Goal: Communication & Community: Answer question/provide support

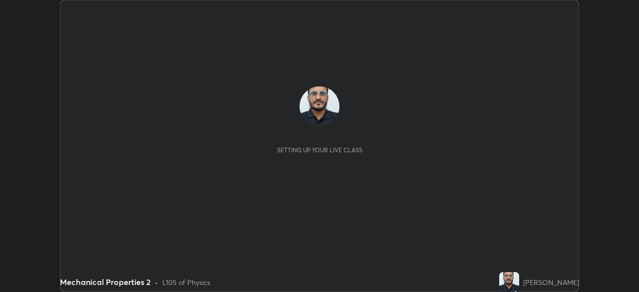
scroll to position [292, 639]
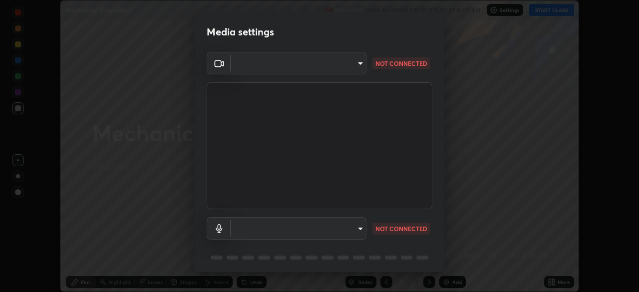
type input "67417adfccfa8b42c30ef4407fe4a6c493a28e79373338af571501226f50bce5"
type input "default"
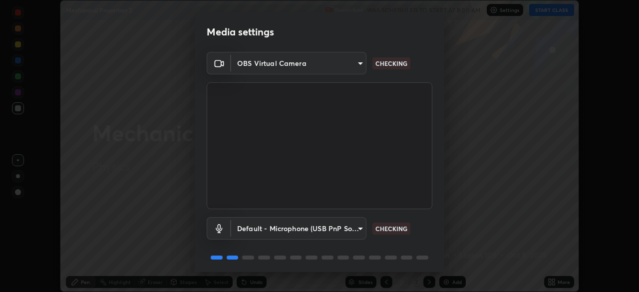
scroll to position [35, 0]
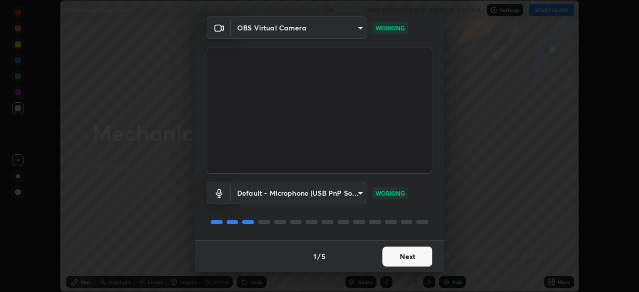
click at [408, 259] on button "Next" at bounding box center [407, 257] width 50 height 20
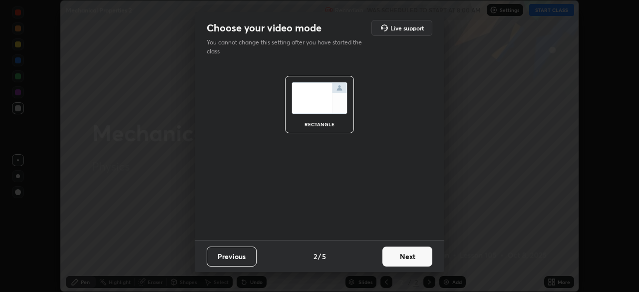
scroll to position [0, 0]
click at [407, 258] on button "Next" at bounding box center [407, 257] width 50 height 20
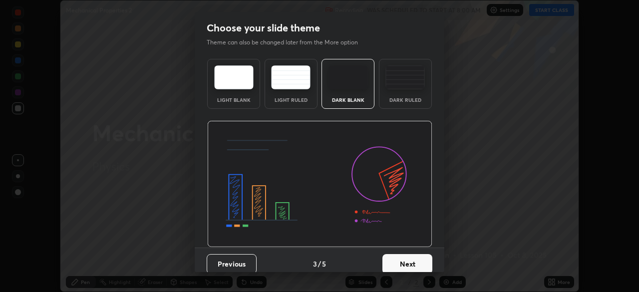
click at [406, 258] on button "Next" at bounding box center [407, 264] width 50 height 20
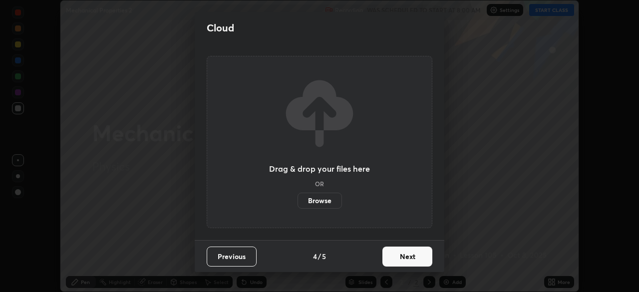
click at [405, 258] on button "Next" at bounding box center [407, 257] width 50 height 20
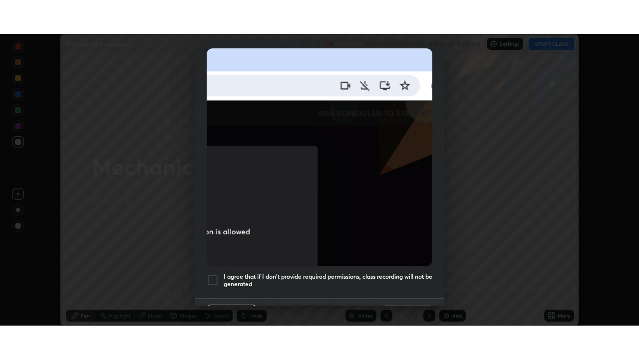
scroll to position [239, 0]
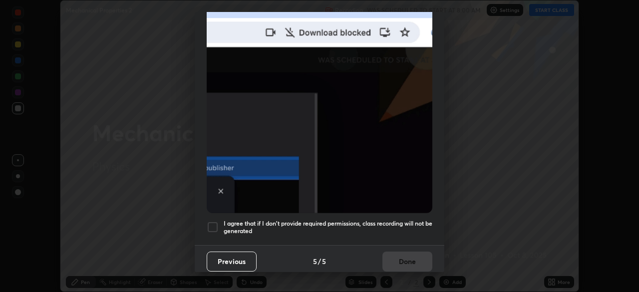
click at [212, 224] on div at bounding box center [213, 227] width 12 height 12
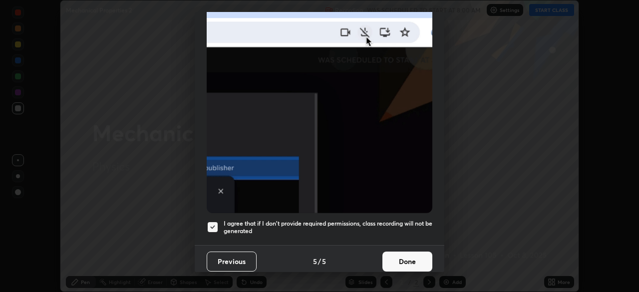
click at [407, 258] on button "Done" at bounding box center [407, 262] width 50 height 20
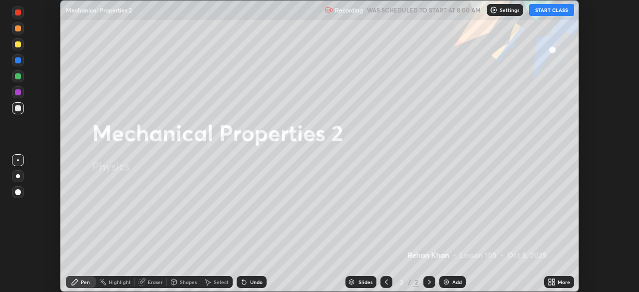
click at [558, 10] on button "START CLASS" at bounding box center [551, 10] width 45 height 12
click at [563, 281] on div "More" at bounding box center [564, 282] width 12 height 5
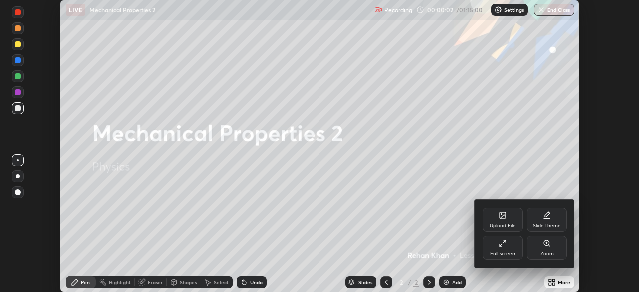
click at [507, 252] on div "Full screen" at bounding box center [502, 253] width 25 height 5
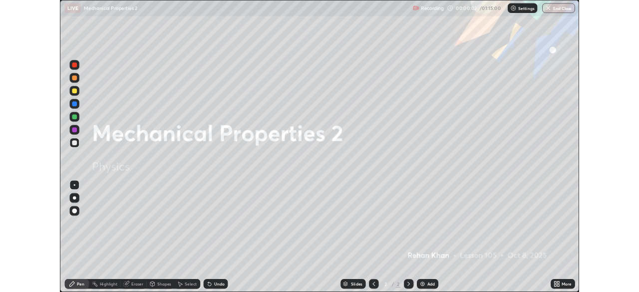
scroll to position [359, 639]
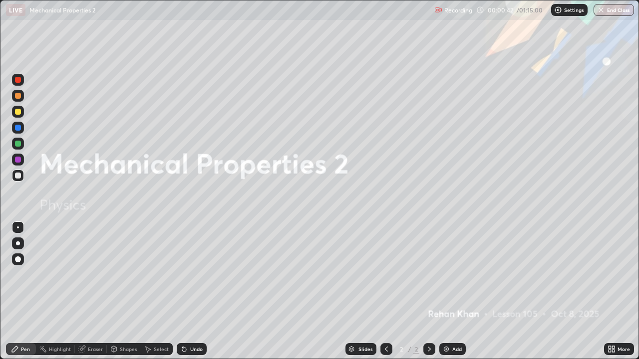
click at [446, 292] on div "Add" at bounding box center [452, 350] width 26 height 12
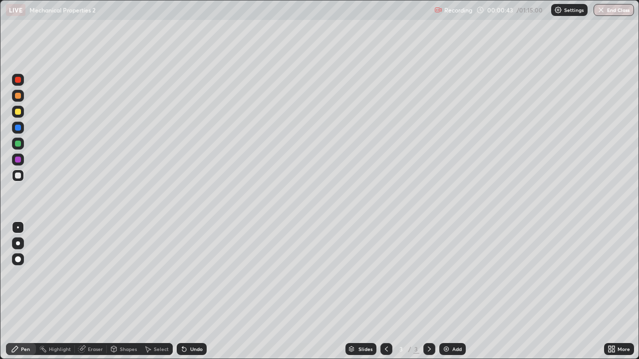
click at [19, 243] on div at bounding box center [18, 244] width 12 height 12
click at [17, 113] on div at bounding box center [18, 112] width 6 height 6
click at [16, 175] on div at bounding box center [18, 176] width 6 height 6
click at [17, 113] on div at bounding box center [18, 112] width 6 height 6
click at [19, 96] on div at bounding box center [18, 96] width 6 height 6
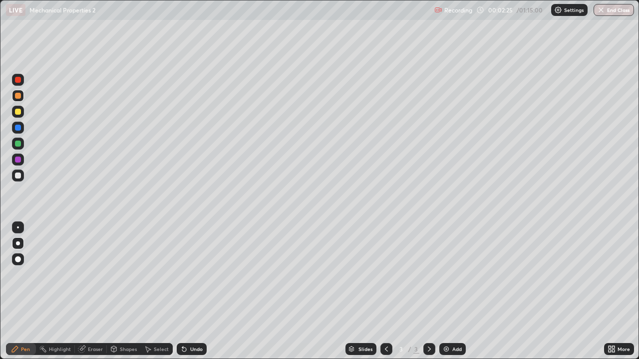
click at [17, 176] on div at bounding box center [18, 176] width 6 height 6
click at [15, 97] on div at bounding box center [18, 96] width 6 height 6
click at [15, 133] on div at bounding box center [18, 128] width 12 height 12
click at [18, 181] on div at bounding box center [18, 176] width 12 height 12
click at [96, 292] on div "Eraser" at bounding box center [95, 349] width 15 height 5
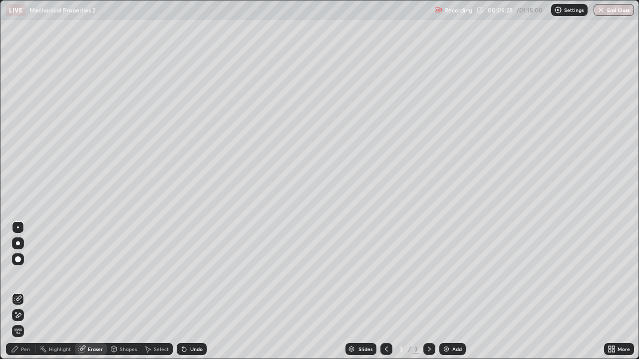
click at [26, 292] on div "Pen" at bounding box center [25, 349] width 9 height 5
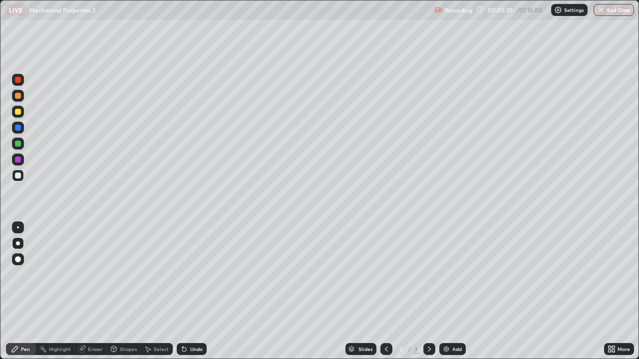
click at [18, 130] on div at bounding box center [18, 128] width 6 height 6
click at [19, 178] on div at bounding box center [18, 176] width 6 height 6
click at [17, 112] on div at bounding box center [18, 112] width 6 height 6
click at [452, 292] on div "Add" at bounding box center [456, 349] width 9 height 5
click at [15, 176] on div at bounding box center [18, 176] width 6 height 6
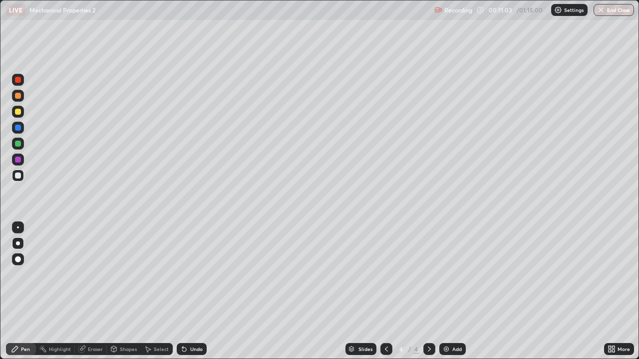
click at [17, 111] on div at bounding box center [18, 112] width 6 height 6
click at [16, 178] on div at bounding box center [18, 176] width 6 height 6
click at [16, 146] on div at bounding box center [18, 144] width 6 height 6
click at [16, 176] on div at bounding box center [18, 176] width 6 height 6
click at [119, 292] on div "Shapes" at bounding box center [124, 350] width 34 height 12
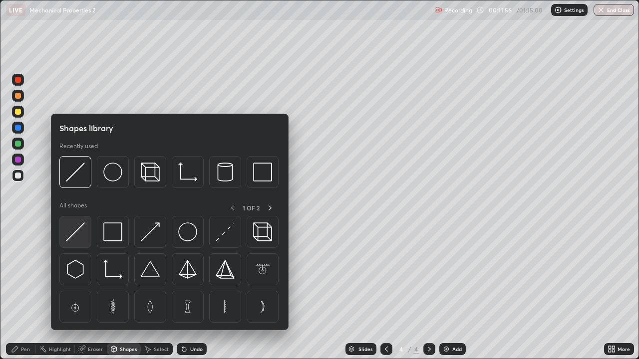
click at [75, 235] on img at bounding box center [75, 232] width 19 height 19
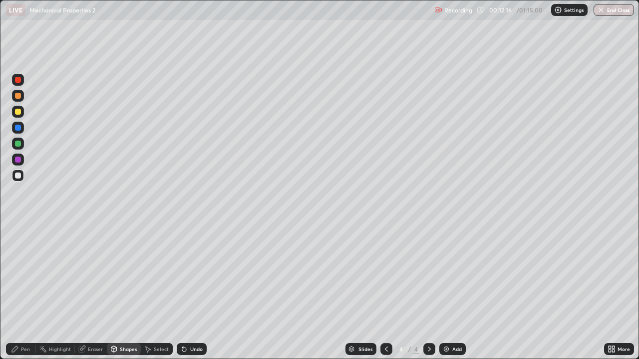
click at [18, 110] on div at bounding box center [18, 112] width 6 height 6
click at [195, 292] on div "Undo" at bounding box center [196, 349] width 12 height 5
click at [17, 143] on div at bounding box center [18, 144] width 6 height 6
click at [27, 292] on div "Pen" at bounding box center [25, 349] width 9 height 5
click at [19, 171] on div at bounding box center [18, 176] width 12 height 12
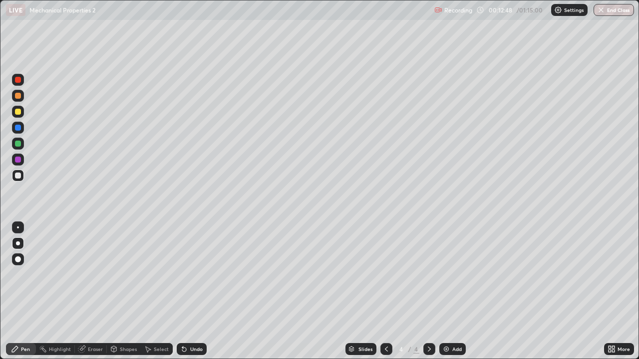
click at [17, 96] on div at bounding box center [18, 96] width 6 height 6
click at [18, 112] on div at bounding box center [18, 112] width 6 height 6
click at [18, 228] on div at bounding box center [18, 228] width 2 height 2
click at [17, 173] on div at bounding box center [18, 176] width 6 height 6
click at [452, 292] on div "Add" at bounding box center [456, 349] width 9 height 5
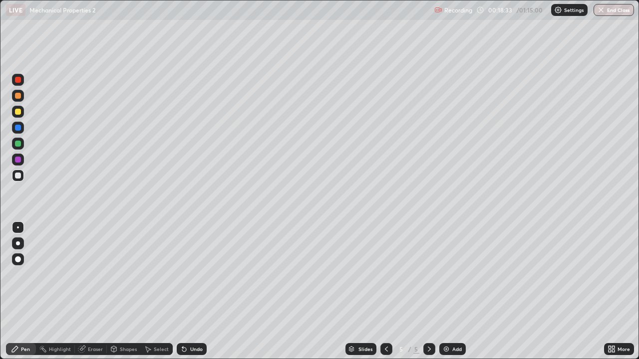
click at [124, 292] on div "Shapes" at bounding box center [124, 350] width 34 height 12
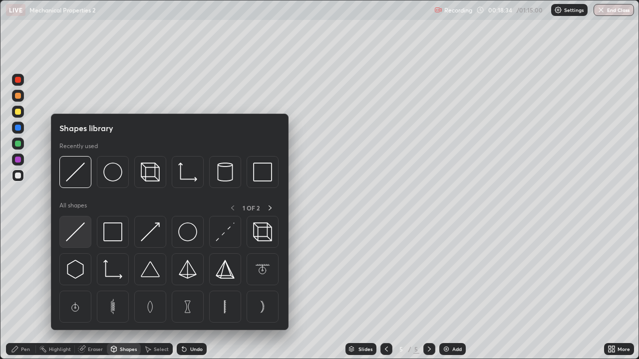
click at [77, 238] on img at bounding box center [75, 232] width 19 height 19
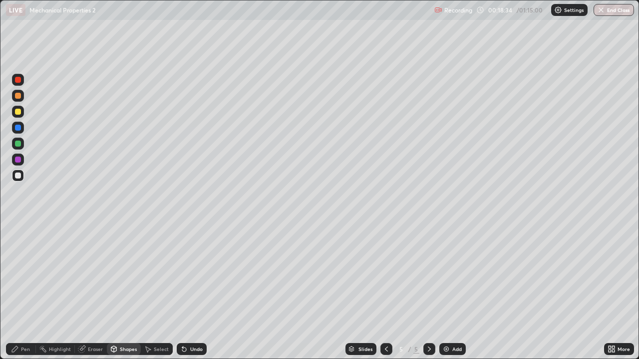
click at [19, 178] on div at bounding box center [18, 176] width 6 height 6
click at [16, 112] on div at bounding box center [18, 112] width 6 height 6
click at [17, 176] on div at bounding box center [18, 176] width 6 height 6
click at [21, 292] on div "Pen" at bounding box center [25, 349] width 9 height 5
click at [18, 113] on div at bounding box center [18, 112] width 6 height 6
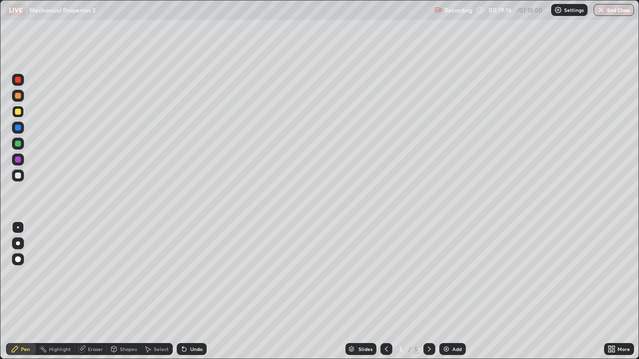
click at [17, 142] on div at bounding box center [18, 144] width 6 height 6
click at [18, 176] on div at bounding box center [18, 176] width 6 height 6
click at [17, 112] on div at bounding box center [18, 112] width 6 height 6
click at [17, 97] on div at bounding box center [18, 96] width 6 height 6
click at [17, 176] on div at bounding box center [18, 176] width 6 height 6
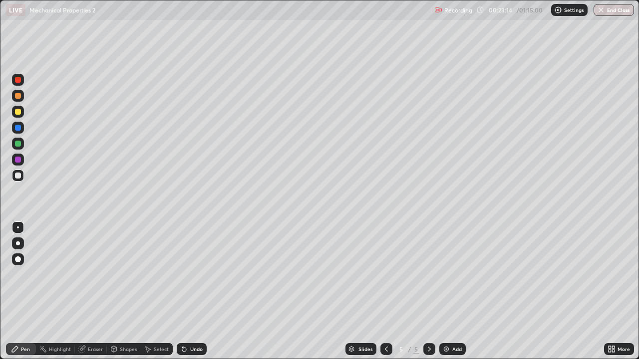
click at [16, 97] on div at bounding box center [18, 96] width 6 height 6
click at [16, 177] on div at bounding box center [18, 176] width 6 height 6
click at [17, 128] on div at bounding box center [18, 128] width 6 height 6
click at [17, 176] on div at bounding box center [18, 176] width 6 height 6
click at [17, 112] on div at bounding box center [18, 112] width 6 height 6
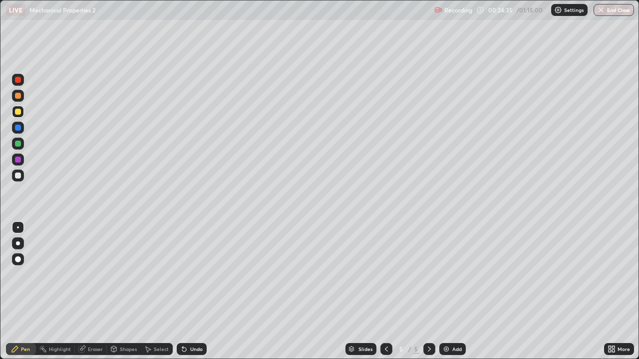
click at [17, 178] on div at bounding box center [18, 176] width 6 height 6
click at [452, 292] on div "Add" at bounding box center [456, 349] width 9 height 5
click at [18, 177] on div at bounding box center [18, 176] width 6 height 6
click at [18, 244] on div at bounding box center [18, 244] width 4 height 4
click at [16, 145] on div at bounding box center [18, 144] width 6 height 6
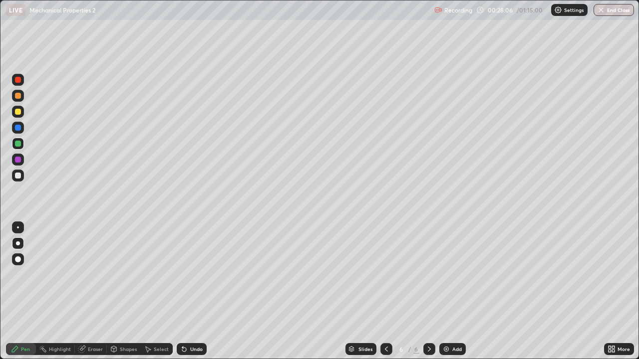
click at [17, 112] on div at bounding box center [18, 112] width 6 height 6
click at [17, 178] on div at bounding box center [18, 176] width 6 height 6
click at [17, 113] on div at bounding box center [18, 112] width 6 height 6
click at [18, 177] on div at bounding box center [18, 176] width 6 height 6
click at [88, 292] on div "Eraser" at bounding box center [95, 349] width 15 height 5
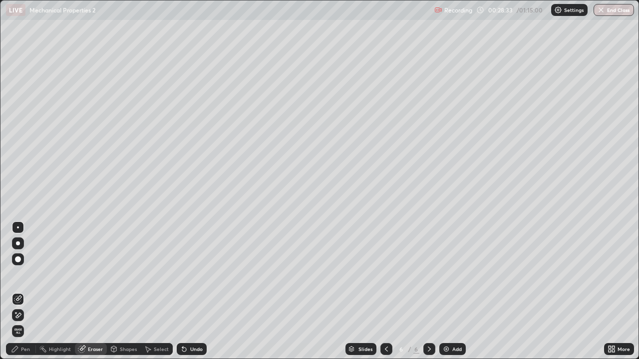
click at [21, 292] on div "Pen" at bounding box center [25, 349] width 9 height 5
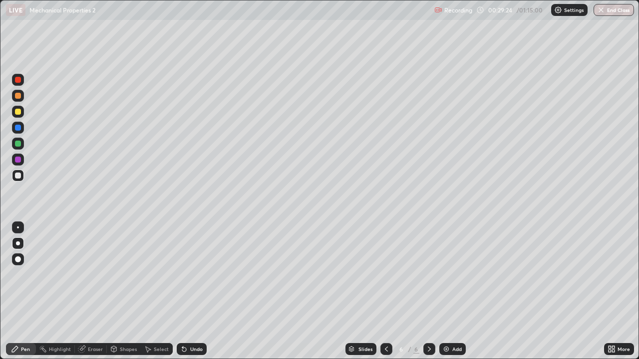
click at [17, 143] on div at bounding box center [18, 144] width 6 height 6
click at [17, 181] on div at bounding box center [18, 176] width 12 height 12
click at [17, 129] on div at bounding box center [18, 128] width 6 height 6
click at [453, 292] on div "Add" at bounding box center [456, 349] width 9 height 5
click at [19, 180] on div at bounding box center [18, 176] width 12 height 12
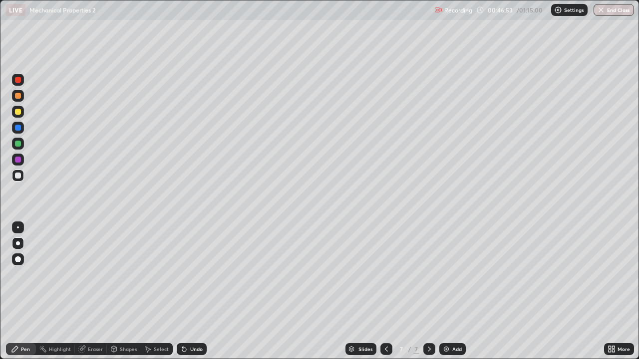
click at [455, 292] on div "Add" at bounding box center [456, 349] width 9 height 5
click at [385, 292] on icon at bounding box center [386, 350] width 8 height 8
click at [428, 292] on icon at bounding box center [429, 350] width 8 height 8
click at [19, 177] on div at bounding box center [18, 176] width 6 height 6
click at [16, 113] on div at bounding box center [18, 112] width 6 height 6
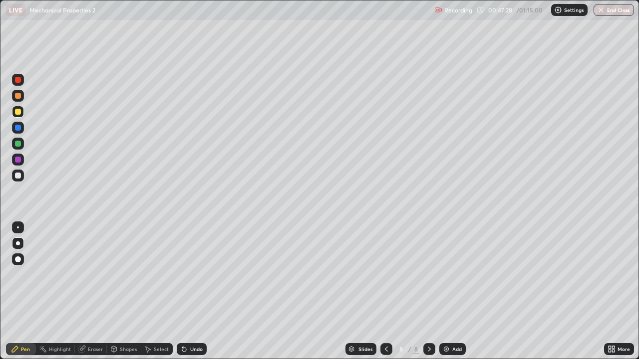
click at [18, 177] on div at bounding box center [18, 176] width 6 height 6
click at [120, 292] on div "Shapes" at bounding box center [128, 349] width 17 height 5
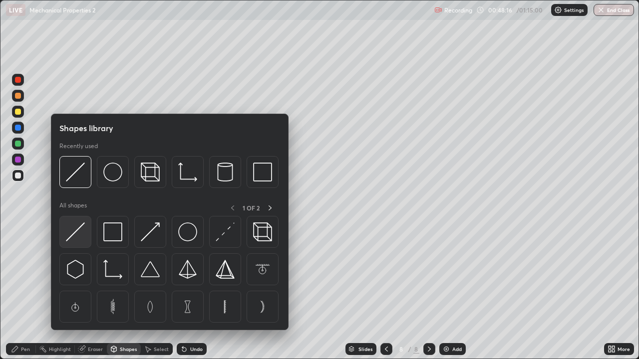
click at [76, 235] on img at bounding box center [75, 232] width 19 height 19
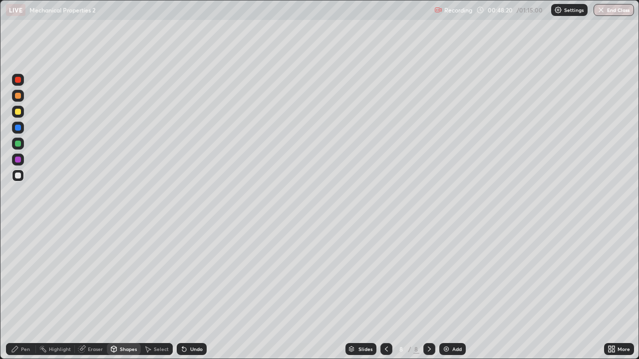
click at [20, 128] on div at bounding box center [18, 128] width 6 height 6
click at [24, 292] on div "Pen" at bounding box center [21, 350] width 30 height 12
click at [18, 81] on div at bounding box center [18, 80] width 6 height 6
click at [17, 173] on div at bounding box center [18, 176] width 6 height 6
click at [18, 130] on div at bounding box center [18, 128] width 6 height 6
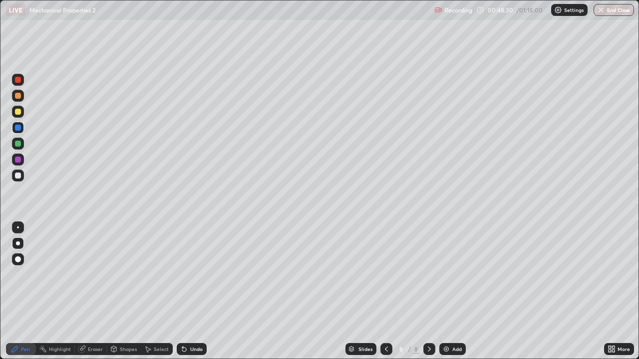
click at [19, 145] on div at bounding box center [18, 144] width 6 height 6
click at [17, 175] on div at bounding box center [18, 176] width 6 height 6
click at [13, 173] on div at bounding box center [18, 176] width 12 height 12
click at [194, 292] on div "Undo" at bounding box center [196, 349] width 12 height 5
click at [197, 292] on div "Undo" at bounding box center [196, 349] width 12 height 5
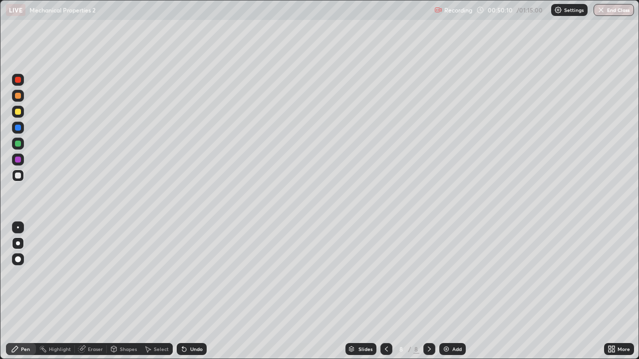
click at [196, 292] on div "Undo" at bounding box center [196, 349] width 12 height 5
click at [197, 292] on div "Undo" at bounding box center [196, 349] width 12 height 5
click at [193, 292] on div "Undo" at bounding box center [196, 349] width 12 height 5
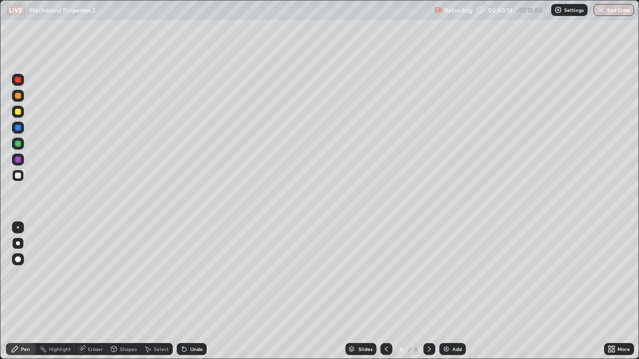
click at [194, 292] on div "Undo" at bounding box center [196, 349] width 12 height 5
click at [18, 176] on div at bounding box center [18, 176] width 6 height 6
click at [120, 292] on div "Shapes" at bounding box center [128, 349] width 17 height 5
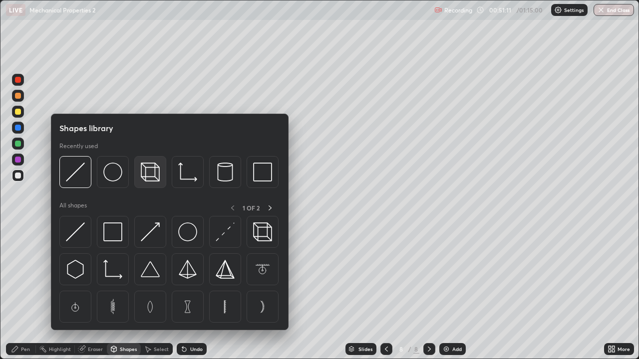
click at [152, 174] on img at bounding box center [150, 172] width 19 height 19
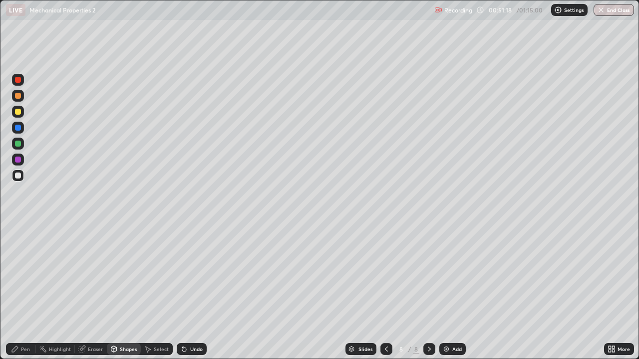
click at [20, 292] on div "Pen" at bounding box center [21, 350] width 30 height 12
click at [17, 145] on div at bounding box center [18, 144] width 6 height 6
click at [18, 111] on div at bounding box center [18, 112] width 6 height 6
click at [14, 178] on div at bounding box center [18, 176] width 12 height 12
click at [18, 99] on div at bounding box center [18, 96] width 12 height 12
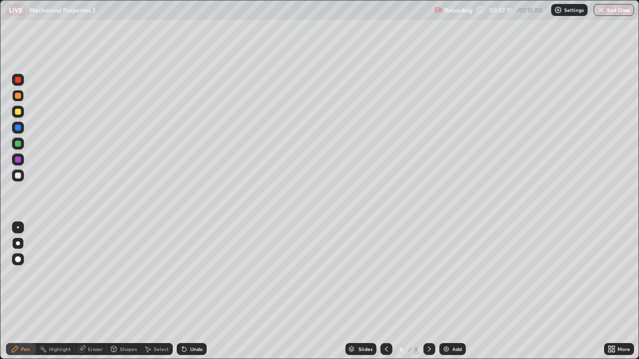
click at [94, 292] on div "Eraser" at bounding box center [95, 349] width 15 height 5
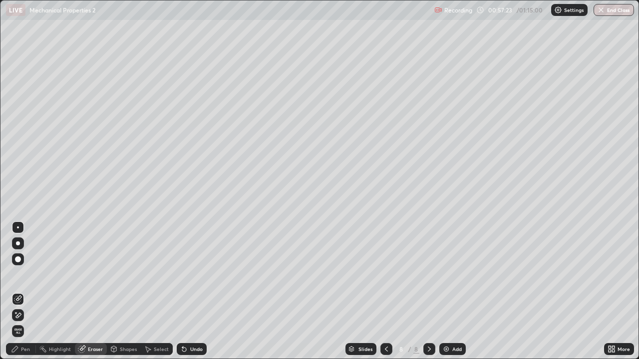
click at [13, 292] on div "Pen" at bounding box center [21, 350] width 30 height 12
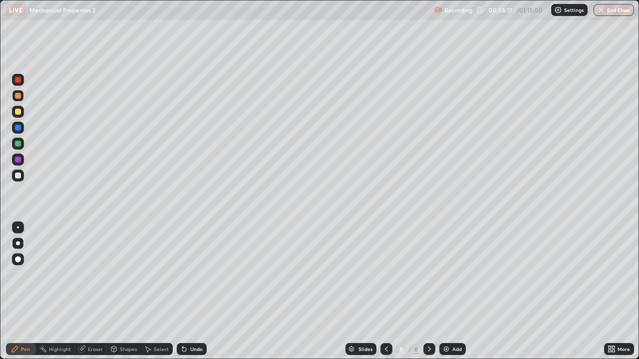
click at [565, 292] on div "Slides 8 / 8 Add" at bounding box center [405, 350] width 397 height 20
click at [451, 292] on div "Add" at bounding box center [452, 350] width 26 height 12
click at [17, 176] on div at bounding box center [18, 176] width 6 height 6
click at [124, 292] on div "Shapes" at bounding box center [124, 350] width 34 height 12
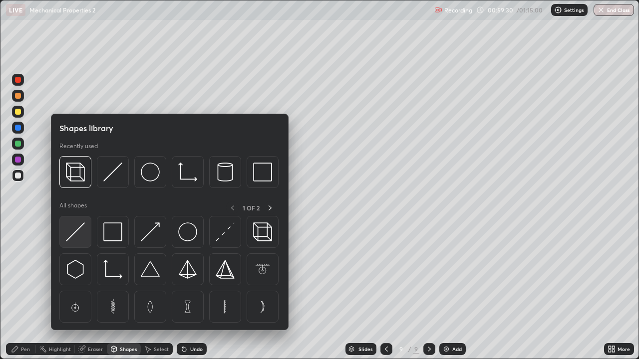
click at [80, 235] on img at bounding box center [75, 232] width 19 height 19
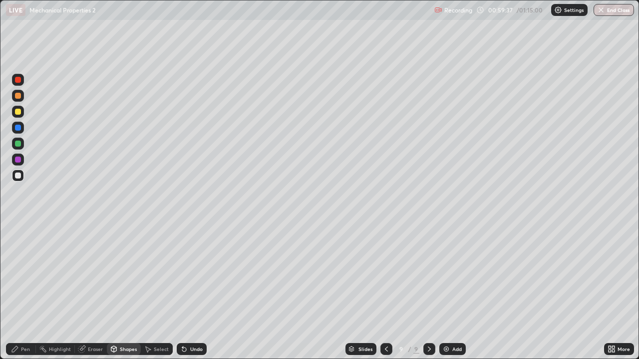
click at [24, 292] on div "Pen" at bounding box center [21, 350] width 30 height 12
click at [18, 129] on div at bounding box center [18, 128] width 6 height 6
click at [196, 292] on div "Undo" at bounding box center [196, 349] width 12 height 5
click at [15, 173] on div at bounding box center [18, 176] width 6 height 6
click at [196, 292] on div "Undo" at bounding box center [192, 350] width 30 height 12
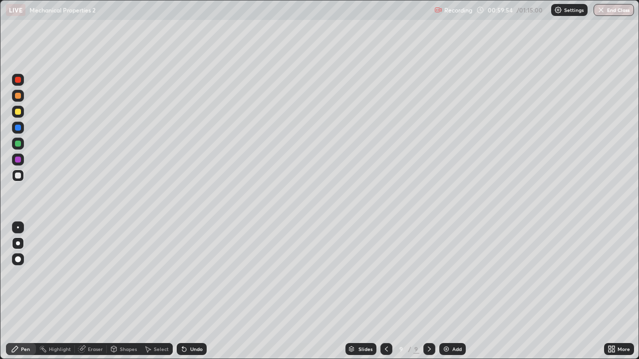
click at [196, 292] on div "Undo" at bounding box center [192, 350] width 30 height 12
click at [199, 292] on div "Undo" at bounding box center [192, 350] width 30 height 12
click at [196, 292] on div "Undo" at bounding box center [196, 349] width 12 height 5
click at [192, 292] on div "Undo" at bounding box center [196, 349] width 12 height 5
click at [18, 176] on div at bounding box center [18, 176] width 6 height 6
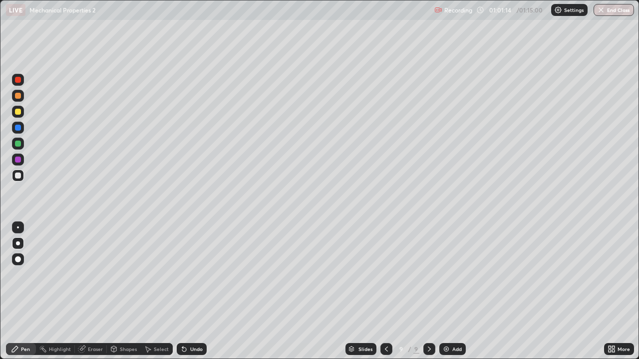
click at [17, 112] on div at bounding box center [18, 112] width 6 height 6
click at [19, 176] on div at bounding box center [18, 176] width 6 height 6
click at [183, 292] on icon at bounding box center [184, 350] width 8 height 8
click at [135, 292] on div "Shapes" at bounding box center [124, 350] width 34 height 12
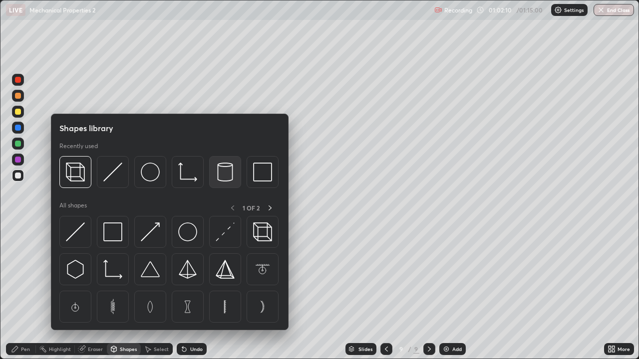
click at [224, 178] on img at bounding box center [225, 172] width 19 height 19
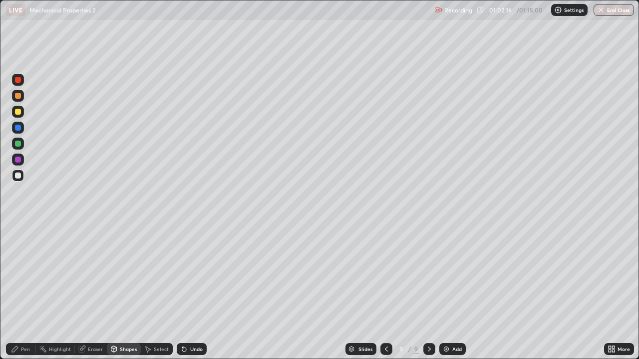
click at [122, 292] on div "Shapes" at bounding box center [128, 349] width 17 height 5
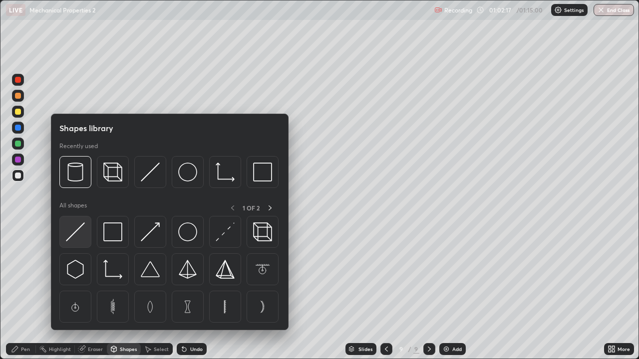
click at [71, 235] on img at bounding box center [75, 232] width 19 height 19
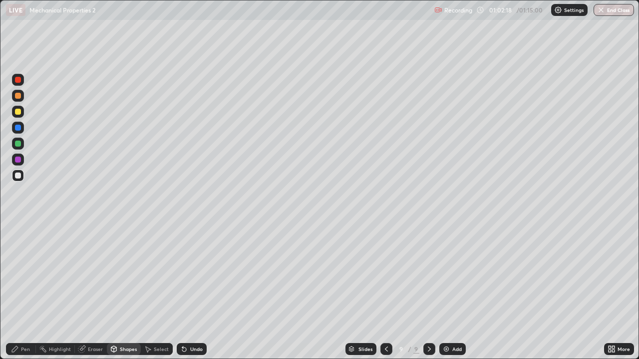
click at [18, 112] on div at bounding box center [18, 112] width 6 height 6
click at [199, 292] on div "Undo" at bounding box center [196, 349] width 12 height 5
click at [22, 292] on div "Pen" at bounding box center [25, 349] width 9 height 5
click at [17, 131] on div at bounding box center [18, 128] width 12 height 12
click at [20, 111] on div at bounding box center [18, 112] width 6 height 6
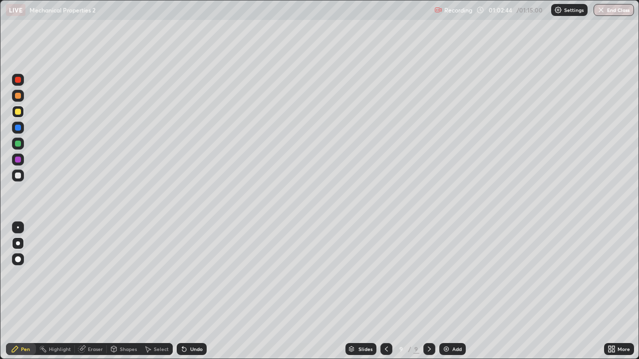
click at [17, 81] on div at bounding box center [18, 80] width 6 height 6
click at [18, 228] on div at bounding box center [18, 228] width 2 height 2
click at [19, 98] on div at bounding box center [18, 96] width 6 height 6
click at [16, 145] on div at bounding box center [18, 144] width 6 height 6
click at [123, 292] on div "Shapes" at bounding box center [128, 349] width 17 height 5
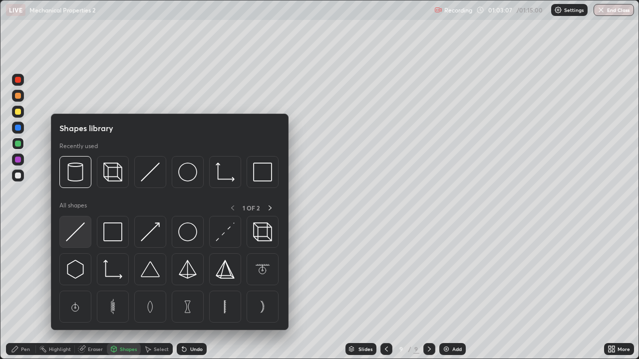
click at [83, 231] on img at bounding box center [75, 232] width 19 height 19
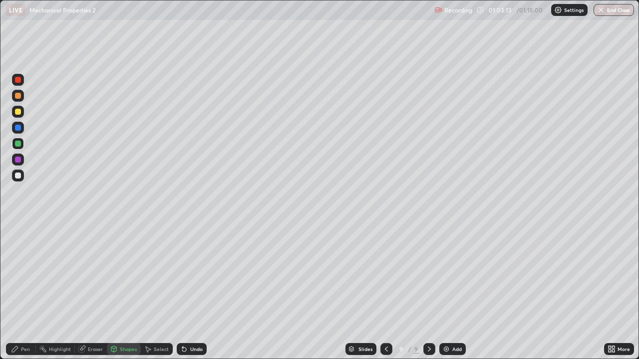
click at [15, 96] on div at bounding box center [18, 96] width 6 height 6
click at [19, 292] on div "Pen" at bounding box center [21, 350] width 30 height 12
click at [19, 174] on div at bounding box center [18, 176] width 6 height 6
click at [191, 292] on div "Undo" at bounding box center [192, 350] width 30 height 12
click at [193, 292] on div "Undo" at bounding box center [192, 350] width 30 height 12
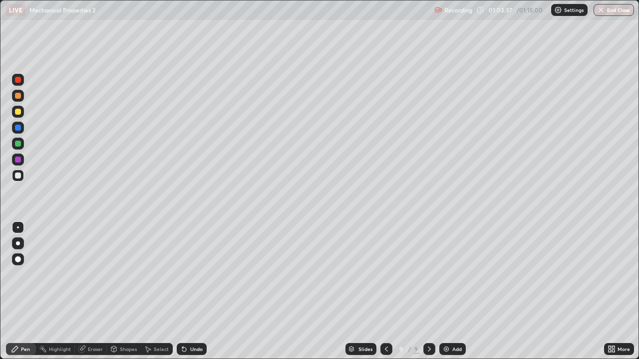
click at [193, 292] on div "Undo" at bounding box center [192, 350] width 30 height 12
click at [98, 292] on div "Eraser" at bounding box center [91, 350] width 32 height 12
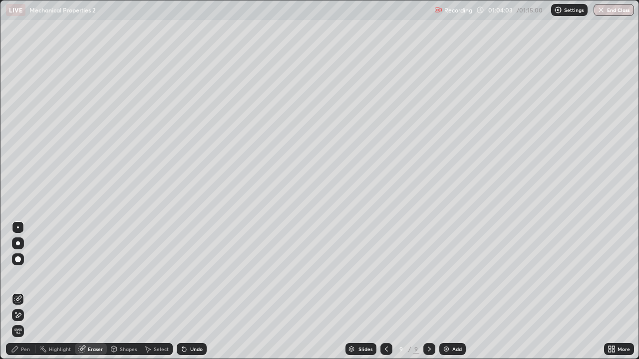
click at [23, 292] on div "Pen" at bounding box center [21, 350] width 30 height 12
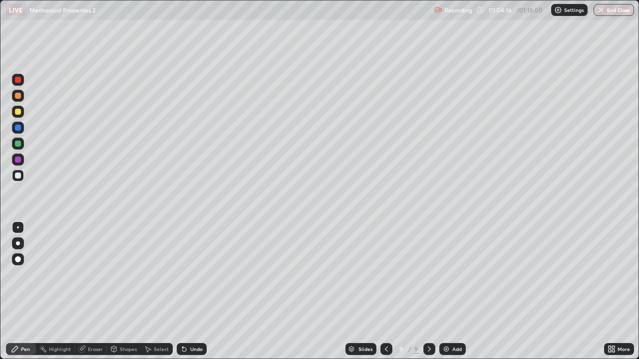
click at [18, 112] on div at bounding box center [18, 112] width 6 height 6
click at [16, 175] on div at bounding box center [18, 176] width 6 height 6
click at [191, 292] on div "Undo" at bounding box center [192, 350] width 30 height 12
click at [16, 113] on div at bounding box center [18, 112] width 6 height 6
click at [16, 80] on div at bounding box center [18, 80] width 6 height 6
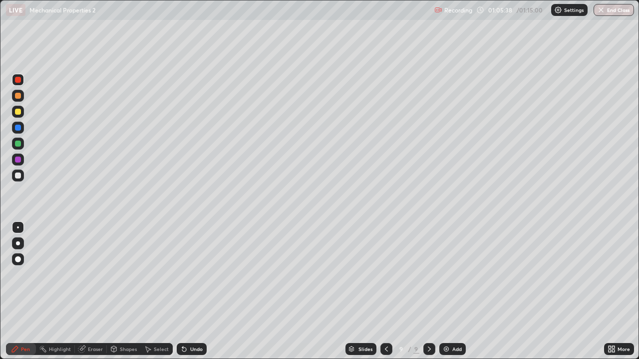
click at [18, 97] on div at bounding box center [18, 96] width 6 height 6
click at [16, 178] on div at bounding box center [18, 176] width 6 height 6
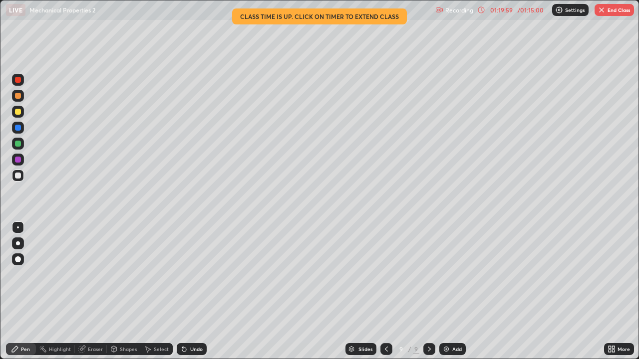
click at [625, 12] on button "End Class" at bounding box center [614, 10] width 39 height 12
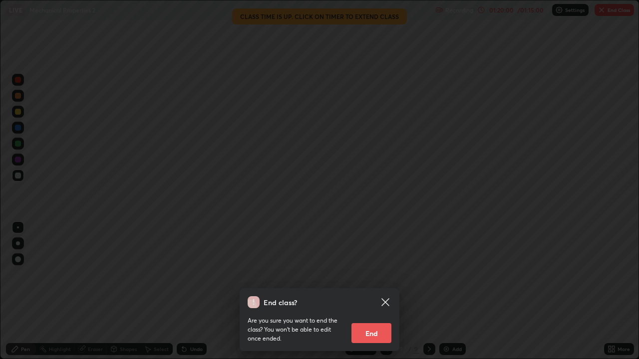
click at [383, 292] on button "End" at bounding box center [371, 334] width 40 height 20
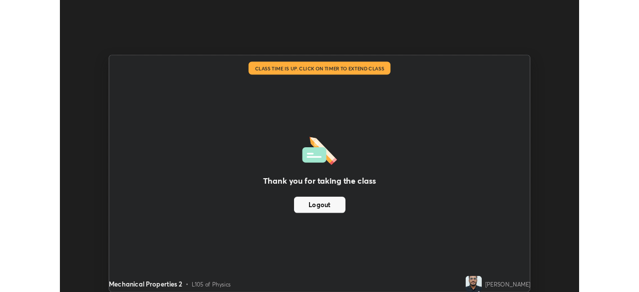
scroll to position [49636, 49289]
